Goal: Task Accomplishment & Management: Use online tool/utility

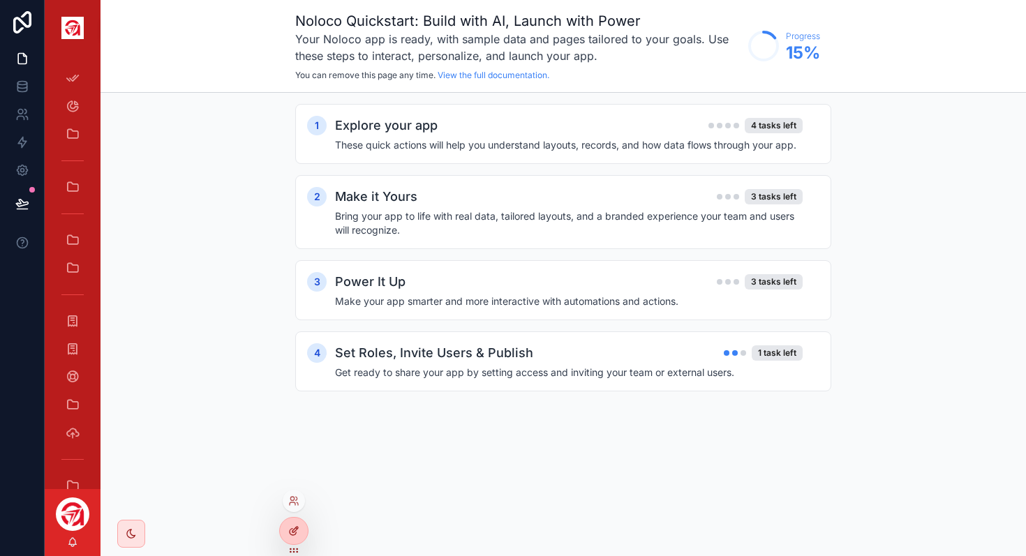
click at [303, 538] on div at bounding box center [294, 531] width 28 height 27
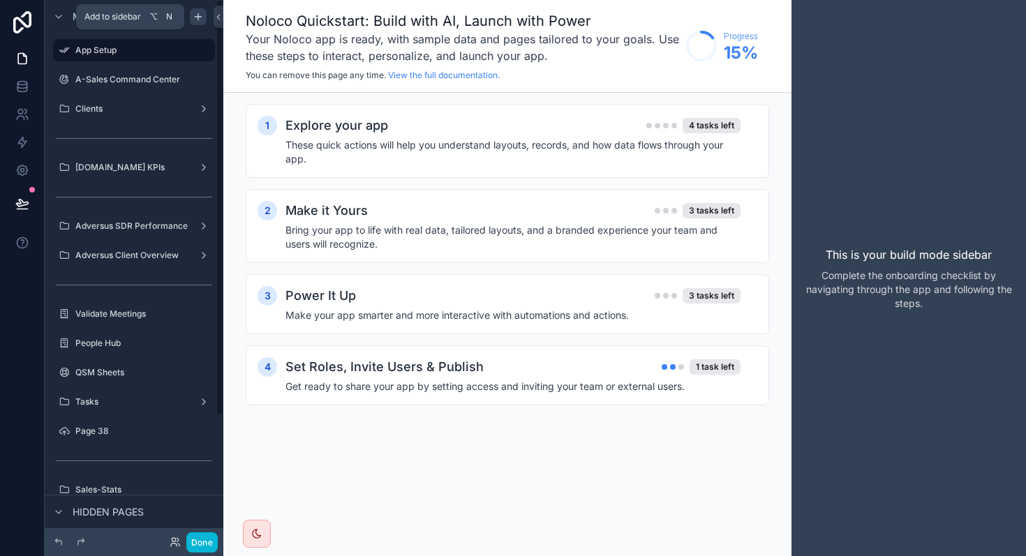
click at [197, 20] on icon "scrollable content" at bounding box center [198, 16] width 11 height 11
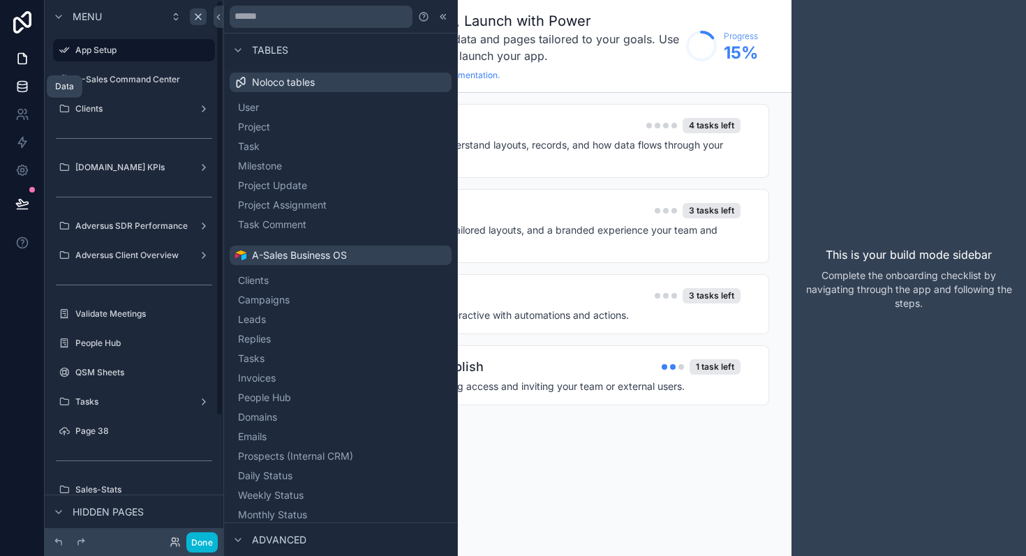
click at [22, 78] on link at bounding box center [22, 87] width 44 height 28
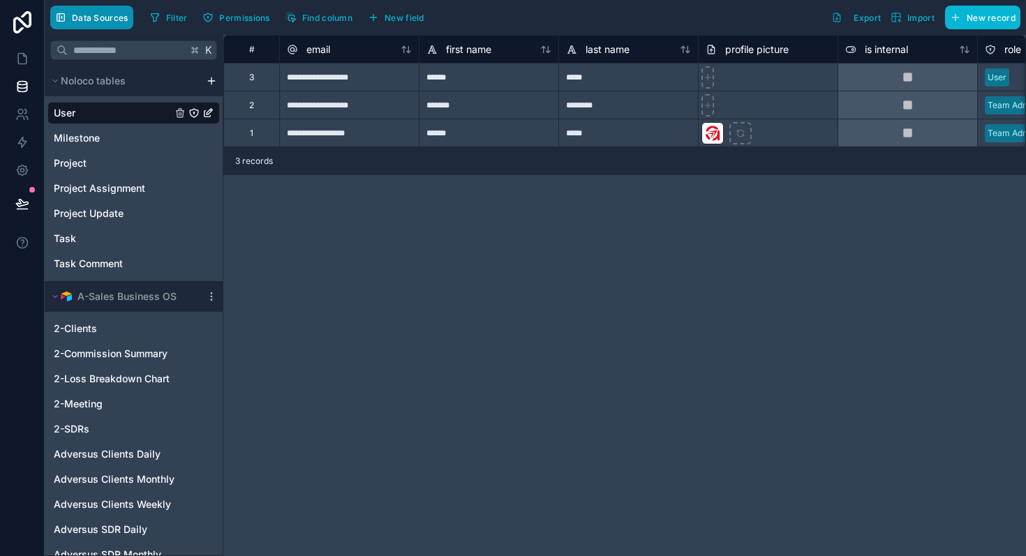
click at [96, 25] on button "Data Sources" at bounding box center [91, 18] width 83 height 24
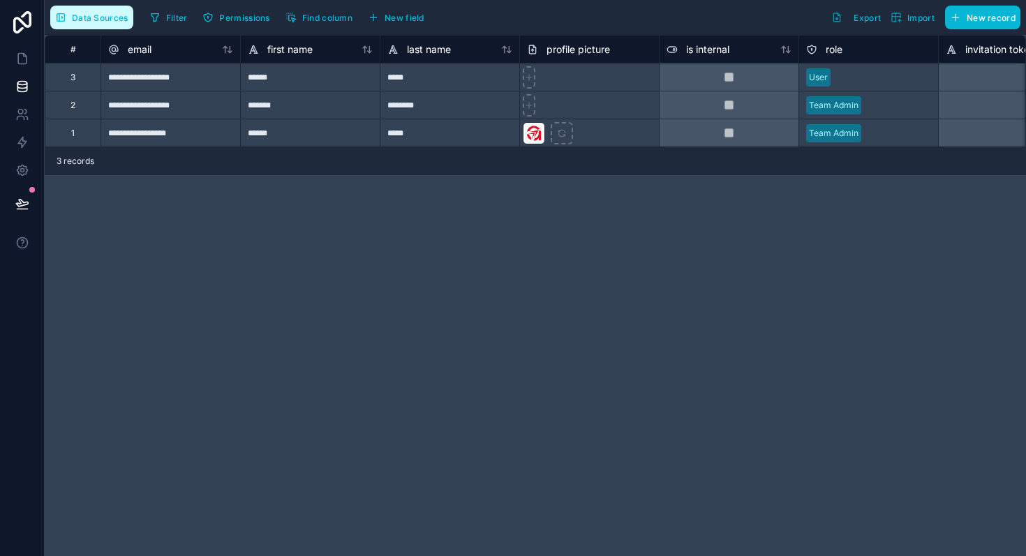
click at [95, 15] on span "Data Sources" at bounding box center [100, 18] width 57 height 10
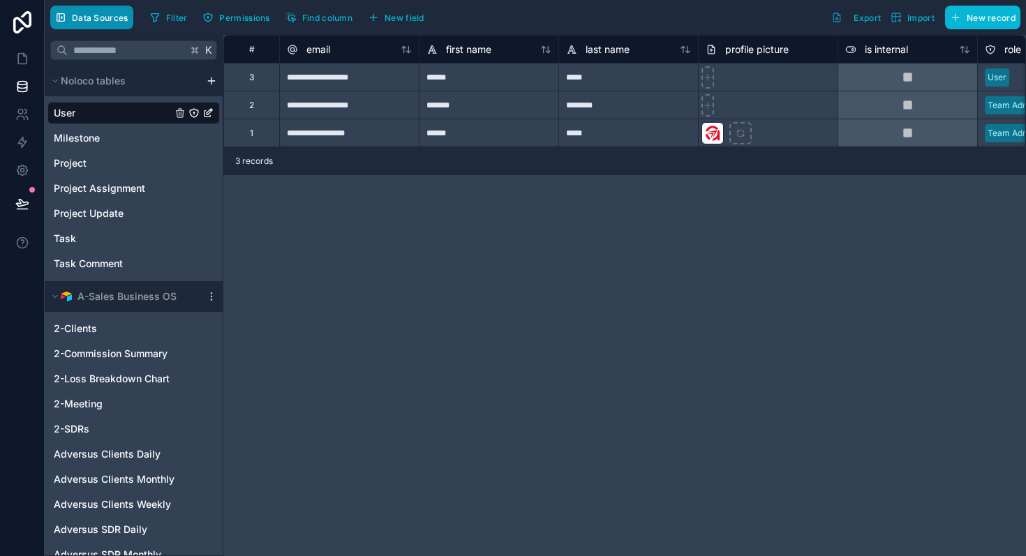
click at [88, 18] on span "Data Sources" at bounding box center [100, 18] width 57 height 10
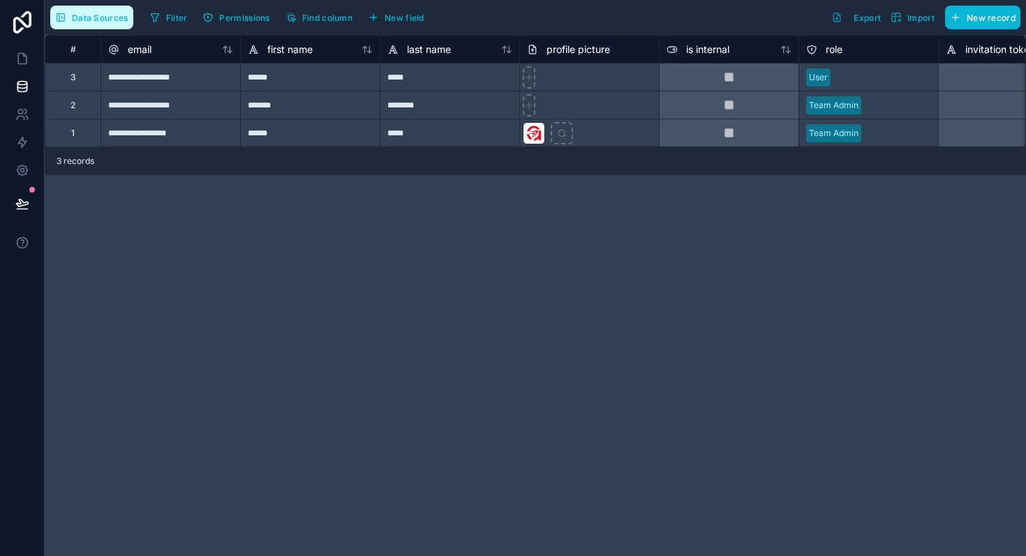
click at [88, 18] on span "Data Sources" at bounding box center [100, 18] width 57 height 10
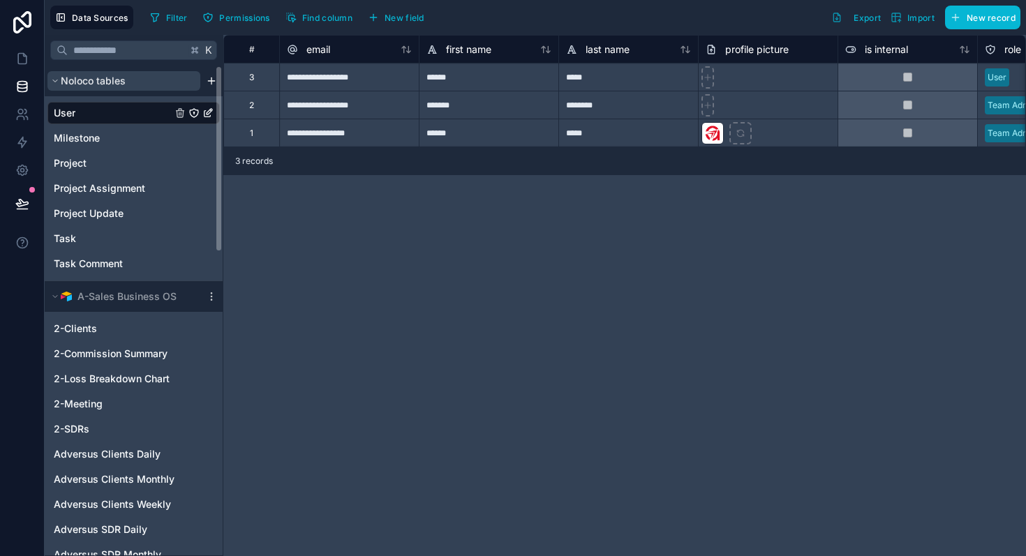
click at [70, 84] on span "Noloco tables" at bounding box center [93, 81] width 65 height 14
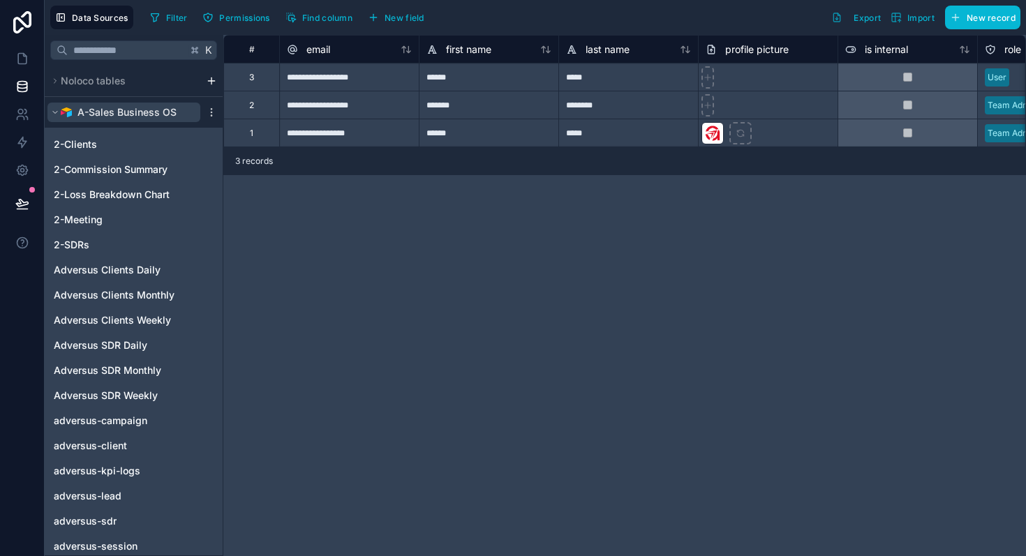
click at [110, 110] on span "A-Sales Business OS" at bounding box center [126, 112] width 99 height 14
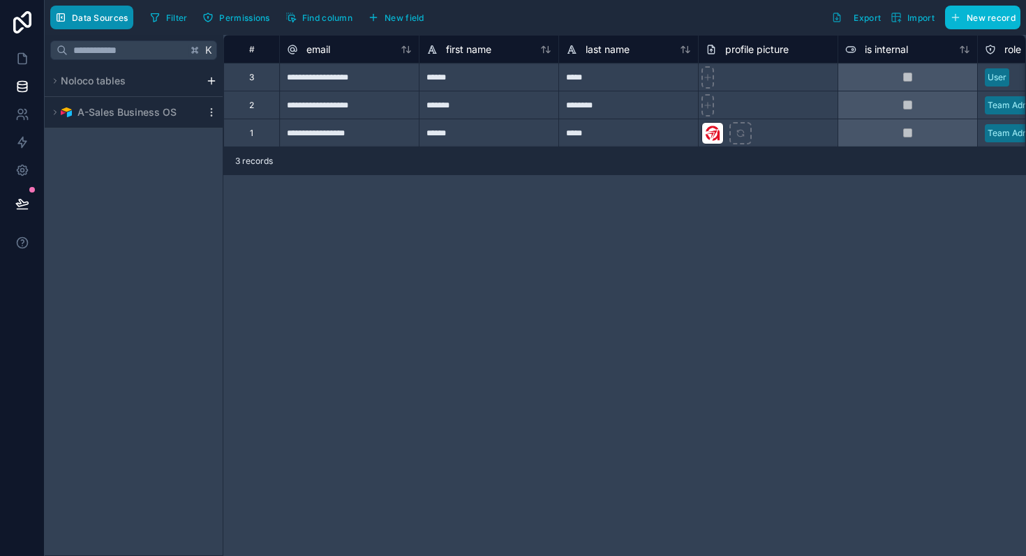
click at [82, 18] on span "Data Sources" at bounding box center [100, 18] width 57 height 10
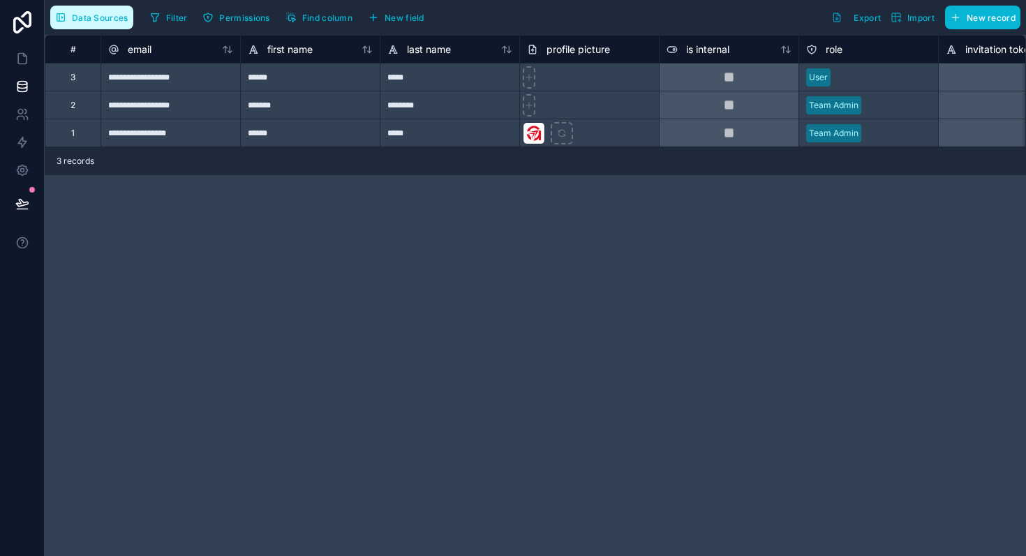
click at [72, 26] on button "Data Sources" at bounding box center [91, 18] width 83 height 24
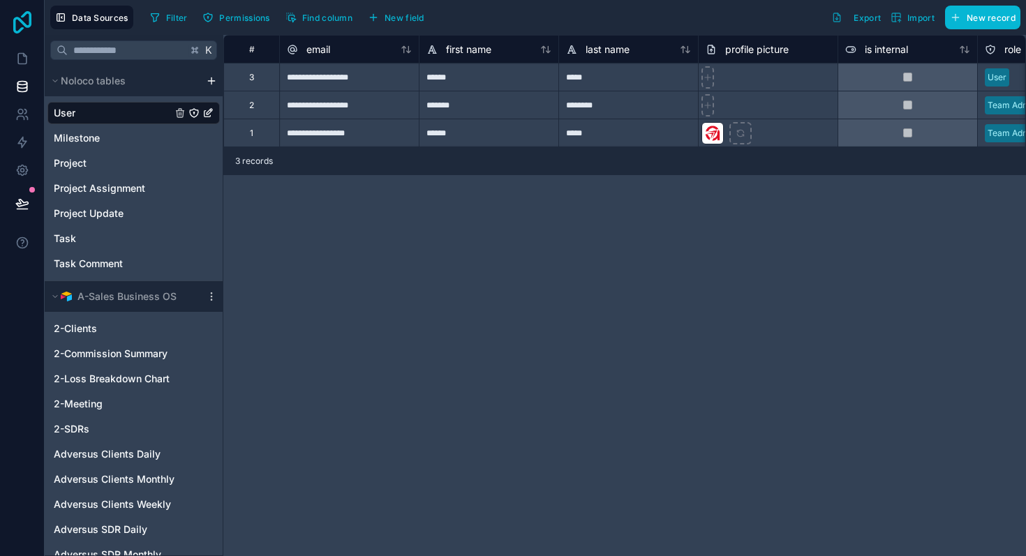
click at [21, 13] on icon at bounding box center [22, 22] width 28 height 22
